Goal: Information Seeking & Learning: Learn about a topic

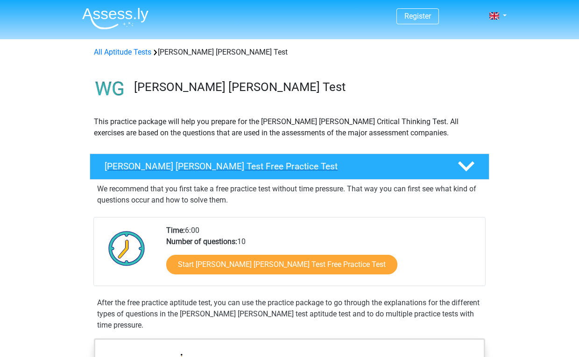
scroll to position [145, 0]
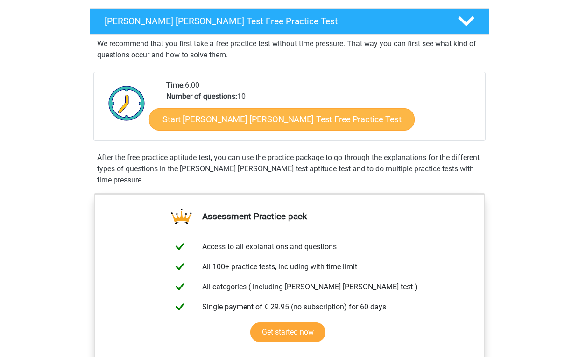
click at [239, 125] on link "Start [PERSON_NAME] [PERSON_NAME] Test Free Practice Test" at bounding box center [282, 119] width 266 height 22
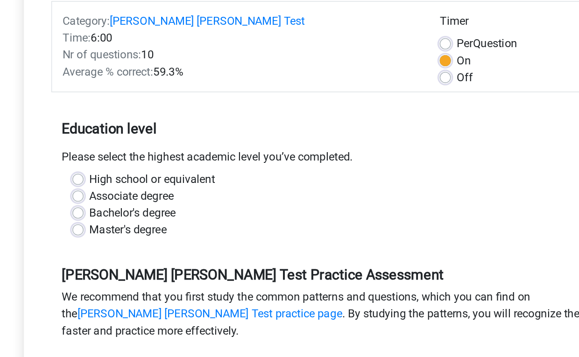
scroll to position [13, 0]
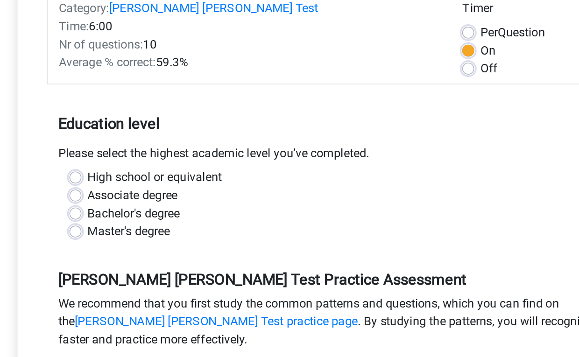
click at [126, 233] on label "High school or equivalent" at bounding box center [168, 238] width 84 height 11
click at [115, 233] on input "High school or equivalent" at bounding box center [118, 237] width 7 height 9
radio input "true"
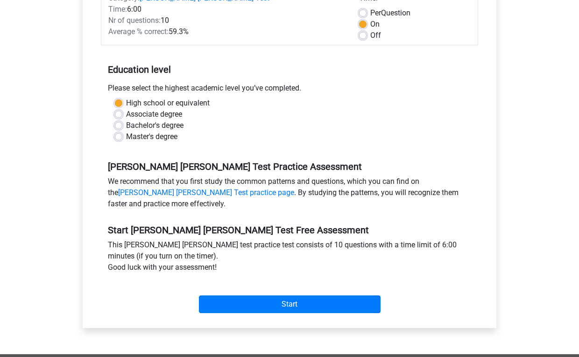
scroll to position [201, 0]
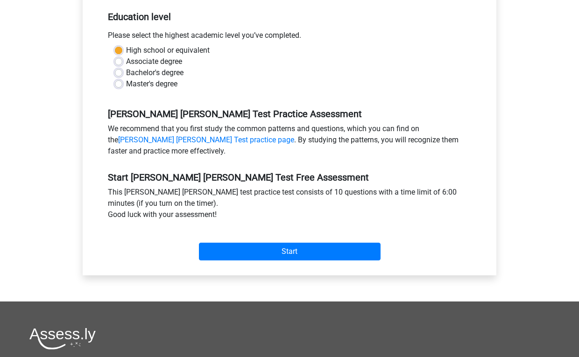
click at [292, 250] on div "Start" at bounding box center [290, 244] width 378 height 40
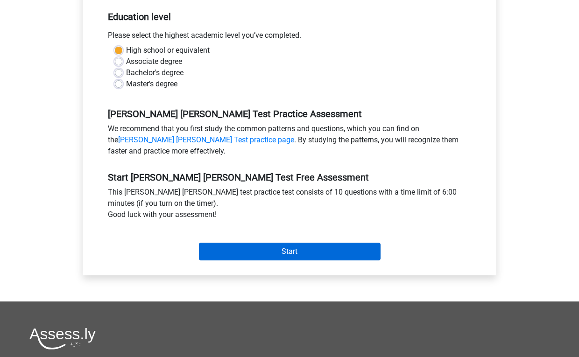
click at [286, 243] on input "Start" at bounding box center [290, 252] width 182 height 18
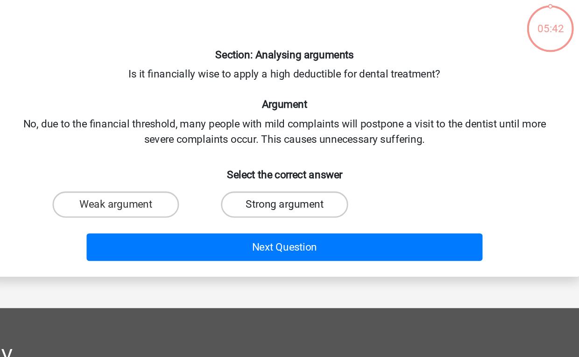
click at [244, 188] on label "Strong argument" at bounding box center [289, 197] width 90 height 19
click at [290, 197] on input "Strong argument" at bounding box center [293, 200] width 6 height 6
radio input "true"
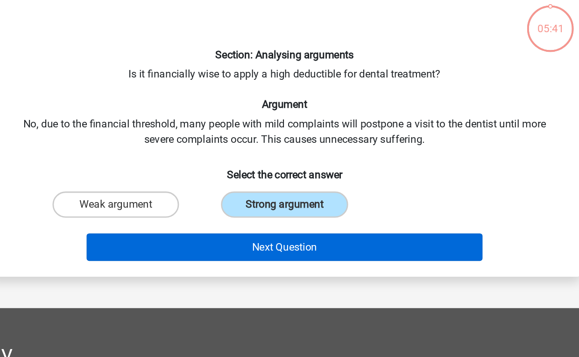
click at [224, 218] on button "Next Question" at bounding box center [290, 228] width 283 height 20
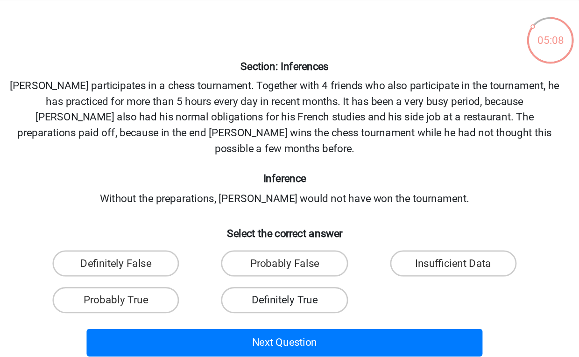
click at [244, 248] on label "Definitely True" at bounding box center [289, 257] width 90 height 19
click at [290, 257] on input "Definitely True" at bounding box center [293, 260] width 6 height 6
radio input "true"
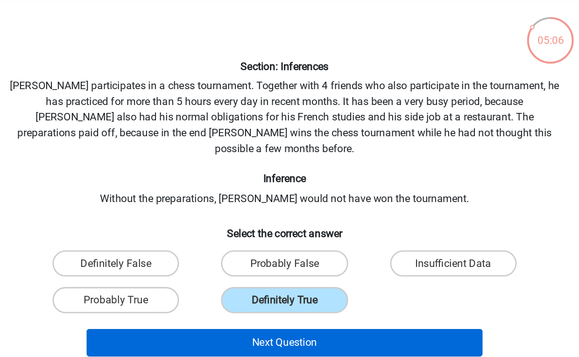
click at [237, 278] on button "Next Question" at bounding box center [290, 288] width 283 height 20
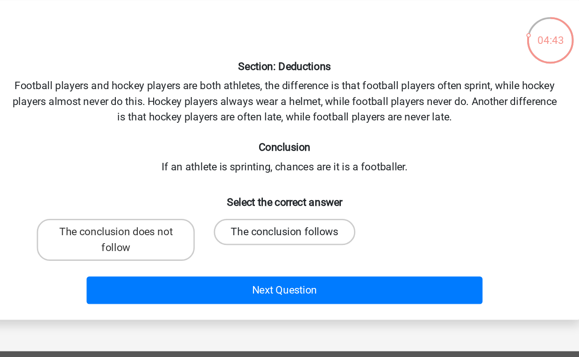
click at [239, 199] on label "The conclusion follows" at bounding box center [289, 208] width 101 height 19
click at [290, 208] on input "The conclusion follows" at bounding box center [293, 211] width 6 height 6
radio input "true"
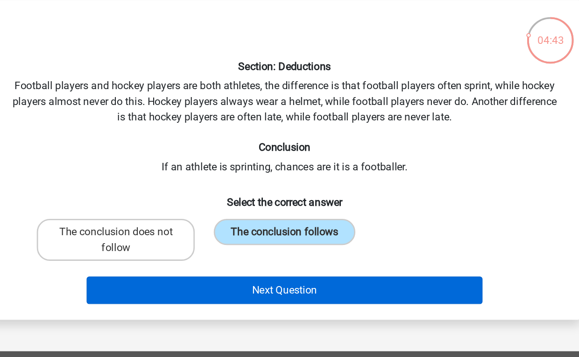
click at [228, 240] on button "Next Question" at bounding box center [290, 250] width 283 height 20
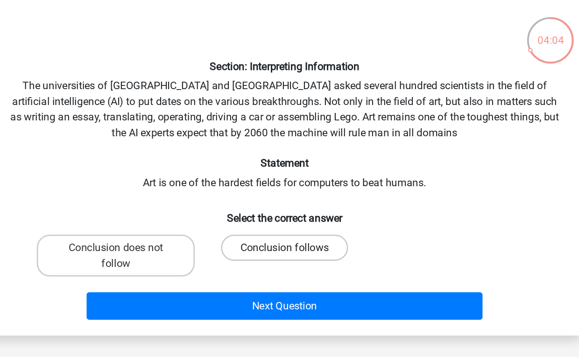
click at [244, 210] on label "Conclusion follows" at bounding box center [289, 219] width 90 height 19
click at [290, 220] on input "Conclusion follows" at bounding box center [293, 223] width 6 height 6
radio input "true"
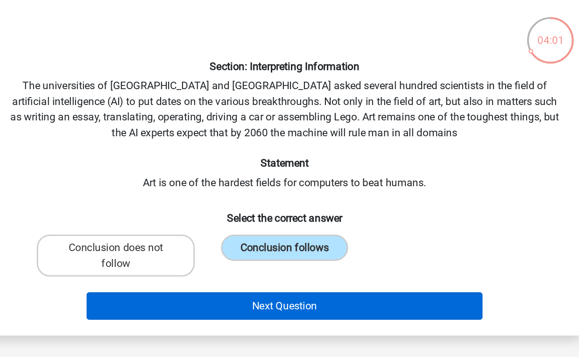
click at [187, 251] on button "Next Question" at bounding box center [290, 261] width 283 height 20
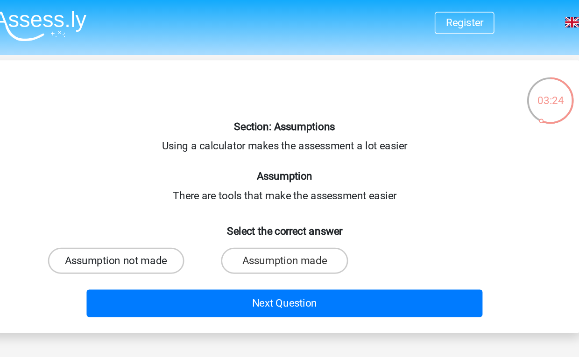
click at [121, 185] on label "Assumption not made" at bounding box center [169, 186] width 97 height 19
click at [170, 186] on input "Assumption not made" at bounding box center [173, 189] width 6 height 6
radio input "true"
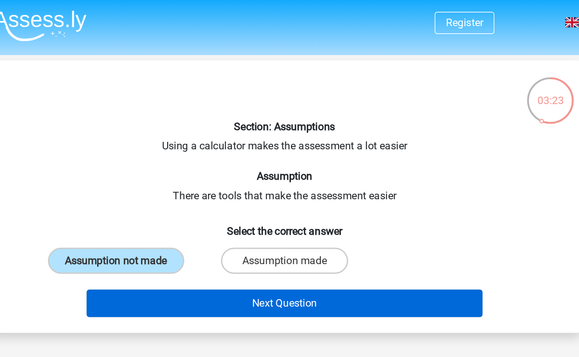
click at [156, 214] on button "Next Question" at bounding box center [290, 217] width 283 height 20
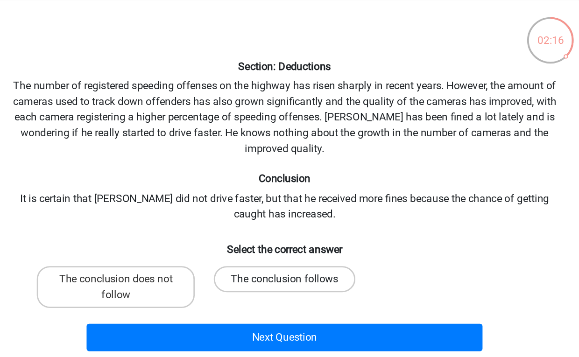
click at [239, 233] on label "The conclusion follows" at bounding box center [289, 242] width 101 height 19
click at [290, 242] on input "The conclusion follows" at bounding box center [293, 245] width 6 height 6
radio input "true"
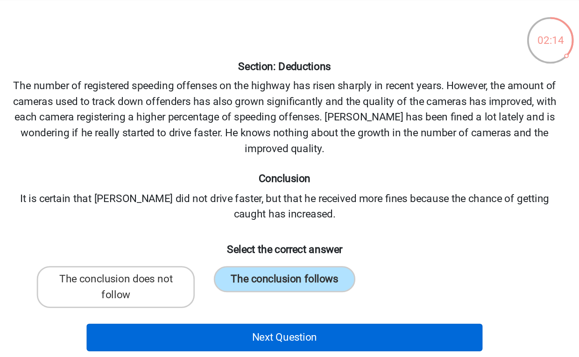
click at [164, 274] on button "Next Question" at bounding box center [290, 284] width 283 height 20
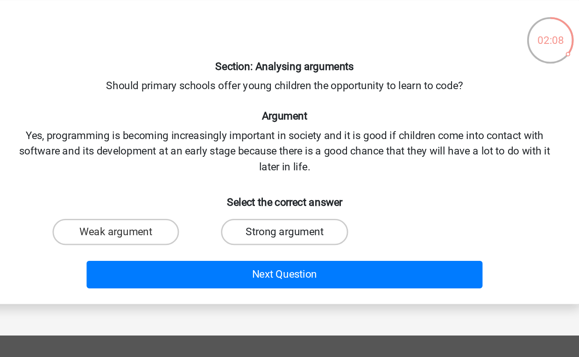
click at [244, 199] on label "Strong argument" at bounding box center [289, 208] width 90 height 19
click at [290, 208] on input "Strong argument" at bounding box center [293, 211] width 6 height 6
radio input "true"
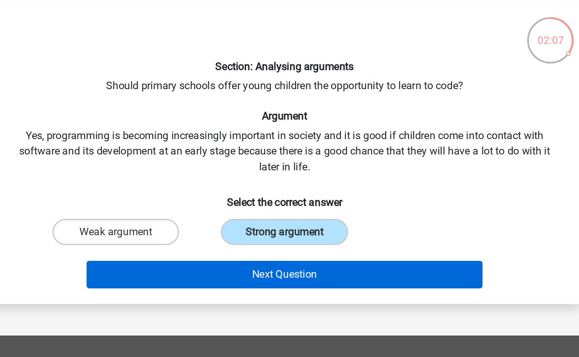
click at [187, 229] on button "Next Question" at bounding box center [290, 239] width 283 height 20
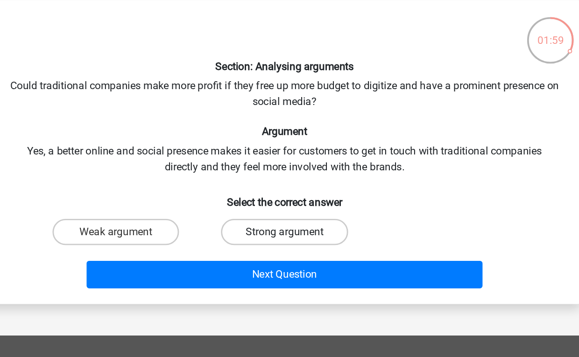
click at [244, 199] on label "Strong argument" at bounding box center [289, 208] width 90 height 19
click at [290, 208] on input "Strong argument" at bounding box center [293, 211] width 6 height 6
radio input "true"
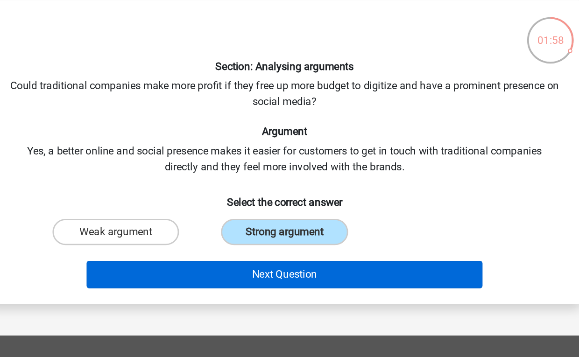
click at [198, 229] on button "Next Question" at bounding box center [290, 239] width 283 height 20
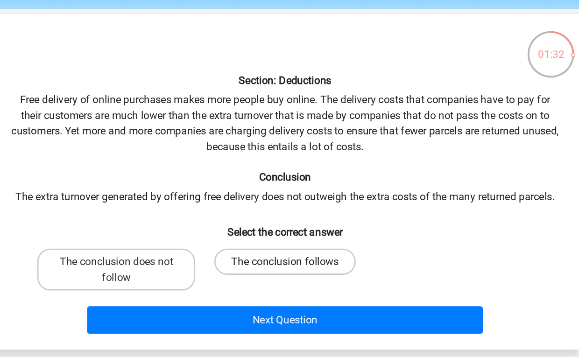
click at [239, 210] on label "The conclusion follows" at bounding box center [289, 219] width 101 height 19
click at [290, 220] on input "The conclusion follows" at bounding box center [293, 223] width 6 height 6
radio input "true"
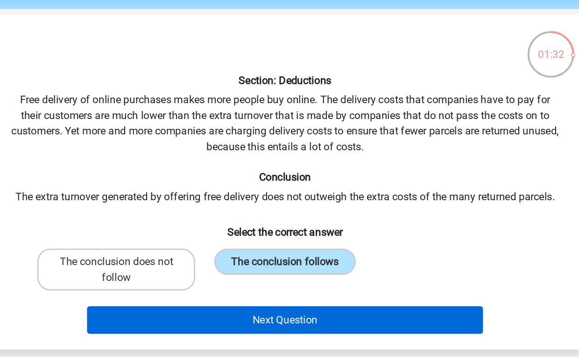
click at [195, 251] on button "Next Question" at bounding box center [290, 261] width 283 height 20
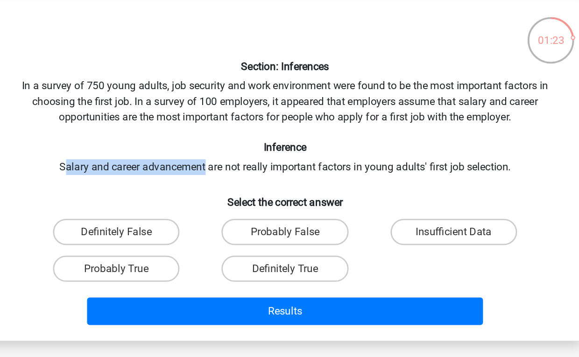
drag, startPoint x: 45, startPoint y: 120, endPoint x: 144, endPoint y: 114, distance: 99.7
click at [144, 114] on div "Section: Inferences In a survey of 750 young adults, job security and work envi…" at bounding box center [290, 164] width 414 height 228
click at [171, 121] on div "Section: Inferences In a survey of 750 young adults, job security and work envi…" at bounding box center [290, 164] width 414 height 228
drag, startPoint x: 148, startPoint y: 118, endPoint x: 45, endPoint y: 116, distance: 102.3
click at [83, 116] on div "Section: Inferences In a survey of 750 young adults, job security and work envi…" at bounding box center [290, 164] width 414 height 228
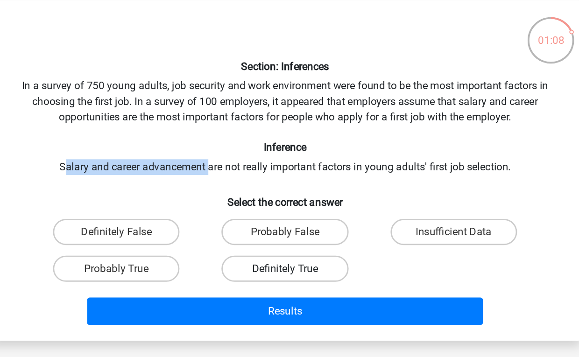
click at [244, 225] on label "Definitely True" at bounding box center [289, 234] width 90 height 19
click at [290, 235] on input "Definitely True" at bounding box center [293, 238] width 6 height 6
radio input "true"
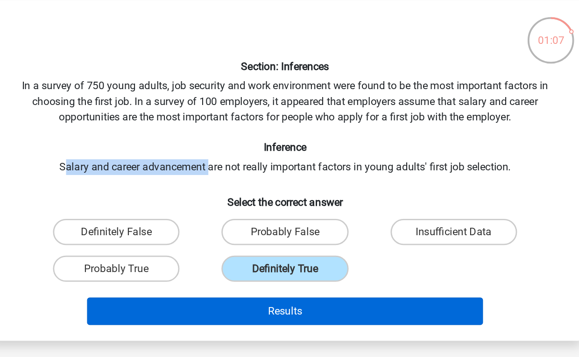
click at [227, 255] on button "Results" at bounding box center [290, 265] width 283 height 20
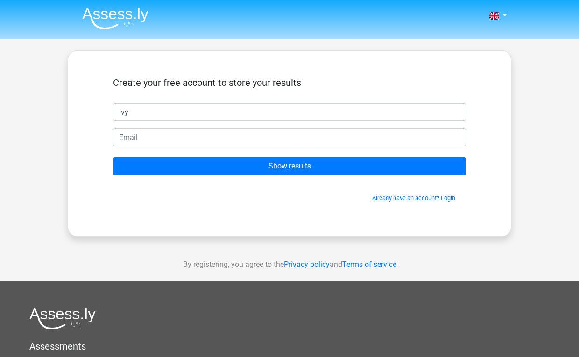
type input "ivy"
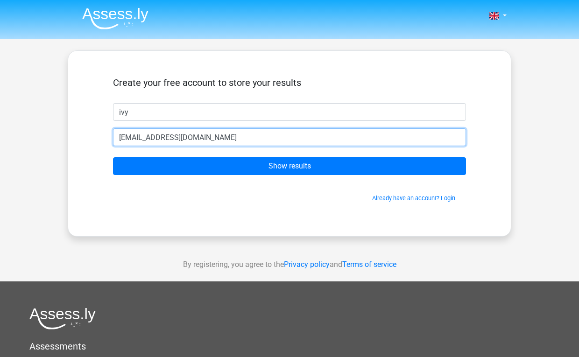
type input "ivyqzhang@gmail.co"
click at [290, 166] on input "Show results" at bounding box center [289, 166] width 353 height 18
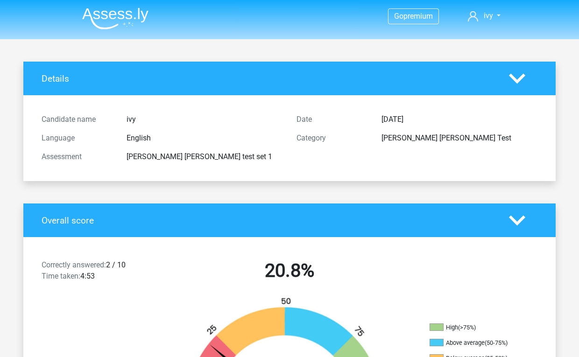
click at [296, 83] on h4 "Details" at bounding box center [269, 78] width 454 height 11
click at [270, 217] on h4 "Overall score" at bounding box center [269, 220] width 454 height 11
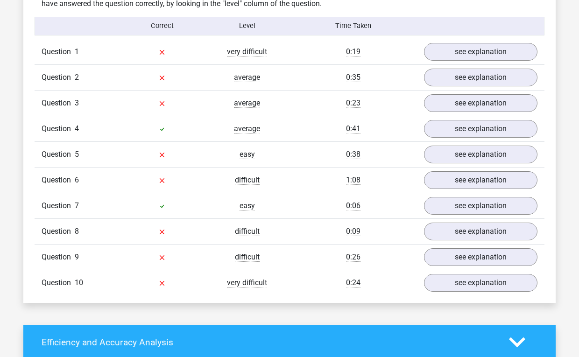
scroll to position [764, 0]
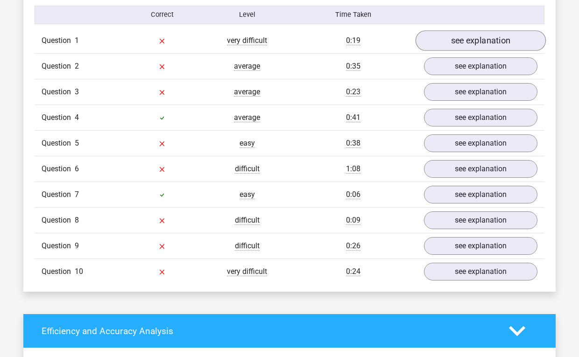
click at [466, 40] on link "see explanation" at bounding box center [481, 40] width 130 height 21
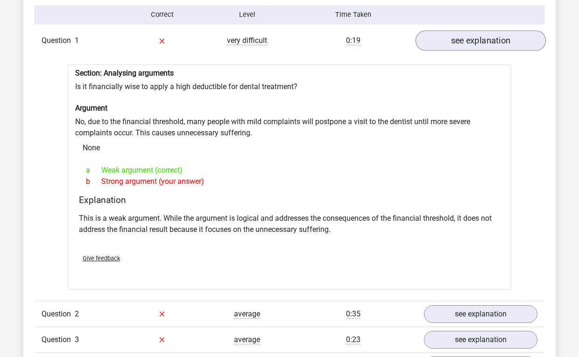
click at [466, 39] on link "see explanation" at bounding box center [481, 40] width 130 height 21
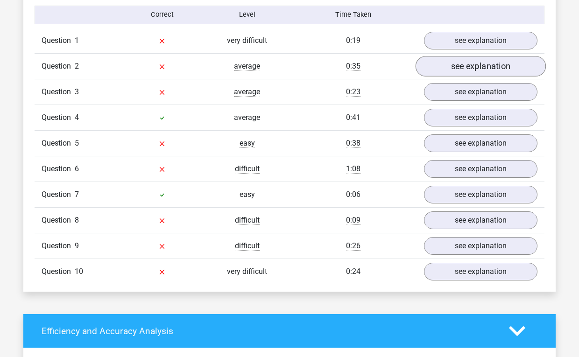
click at [464, 64] on link "see explanation" at bounding box center [481, 66] width 130 height 21
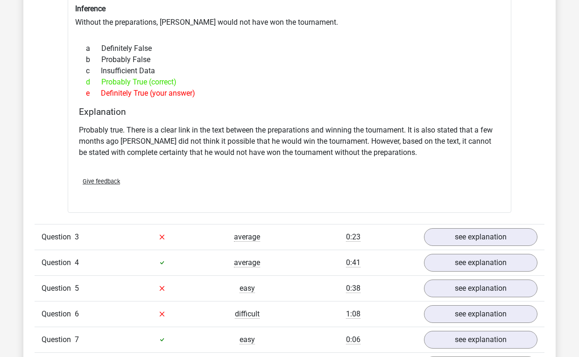
scroll to position [955, 0]
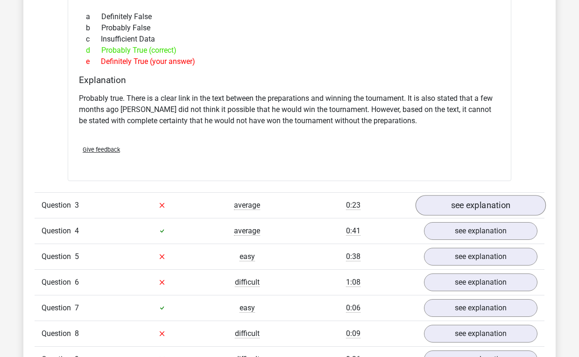
click at [469, 207] on link "see explanation" at bounding box center [481, 205] width 130 height 21
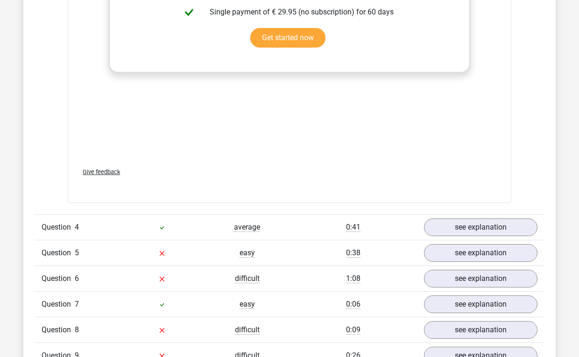
scroll to position [1509, 0]
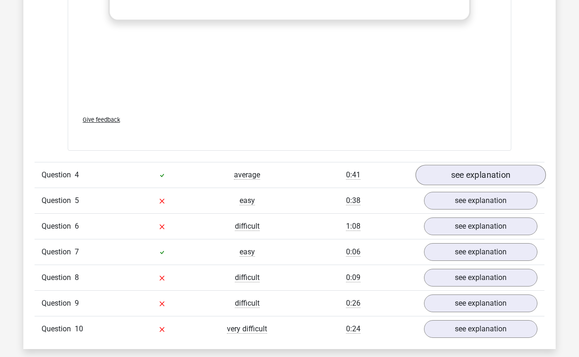
click at [467, 172] on link "see explanation" at bounding box center [481, 175] width 130 height 21
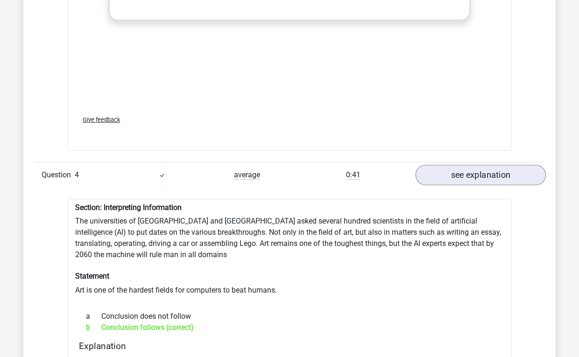
click at [467, 171] on link "see explanation" at bounding box center [481, 175] width 130 height 21
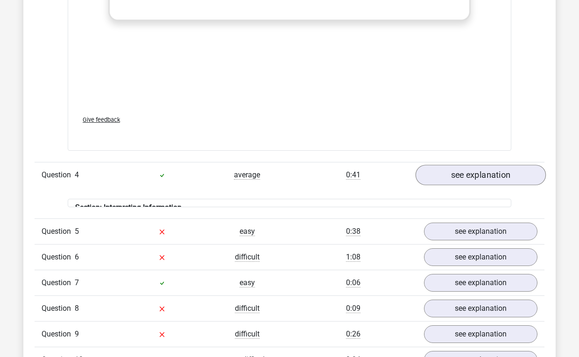
click at [467, 171] on link "see explanation" at bounding box center [481, 175] width 130 height 21
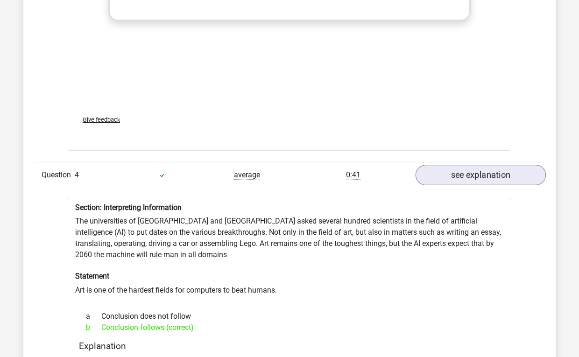
click at [467, 171] on link "see explanation" at bounding box center [481, 175] width 130 height 21
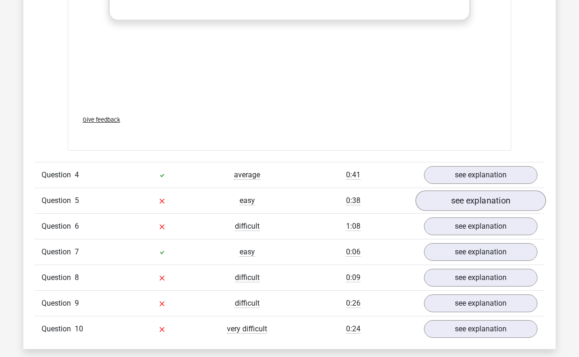
click at [453, 199] on link "see explanation" at bounding box center [481, 201] width 130 height 21
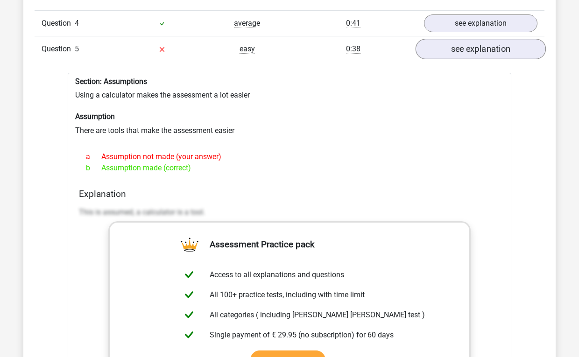
scroll to position [1662, 0]
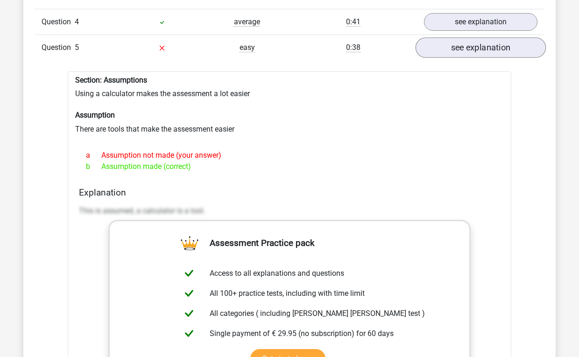
click at [482, 44] on link "see explanation" at bounding box center [481, 47] width 130 height 21
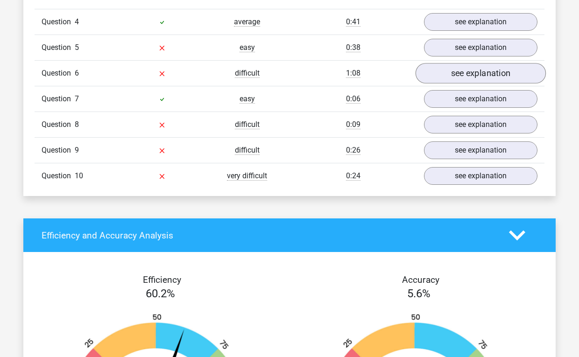
click at [461, 75] on link "see explanation" at bounding box center [481, 73] width 130 height 21
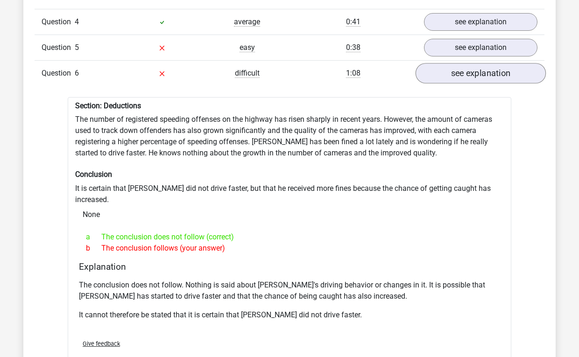
click at [461, 75] on link "see explanation" at bounding box center [481, 73] width 130 height 21
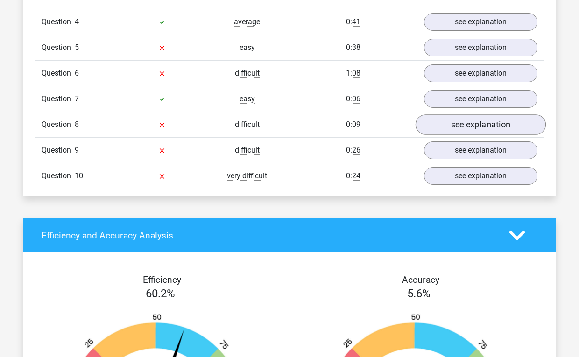
click at [454, 116] on link "see explanation" at bounding box center [481, 124] width 130 height 21
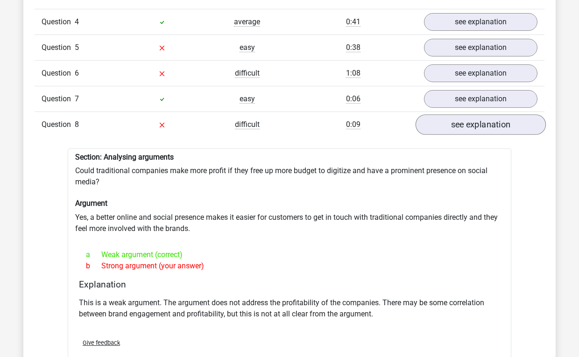
click at [454, 116] on link "see explanation" at bounding box center [481, 124] width 130 height 21
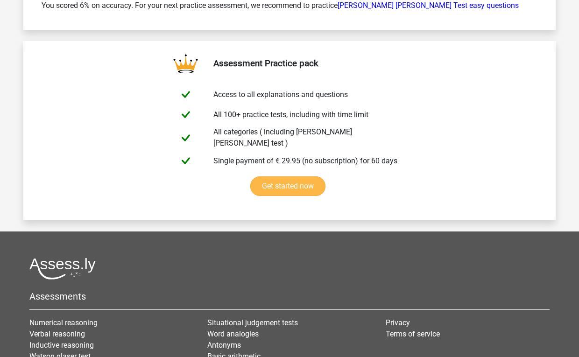
scroll to position [2353, 0]
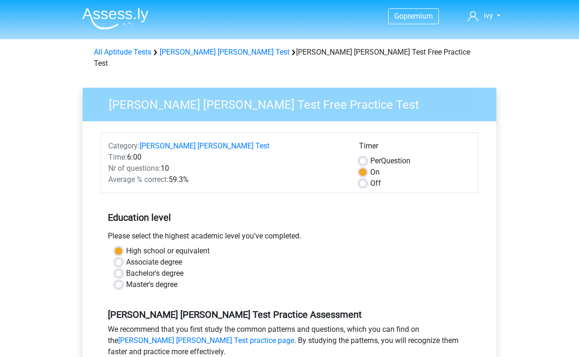
scroll to position [201, 0]
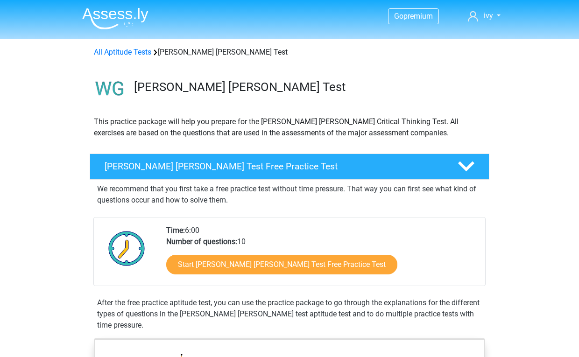
scroll to position [145, 0]
